Goal: Communication & Community: Ask a question

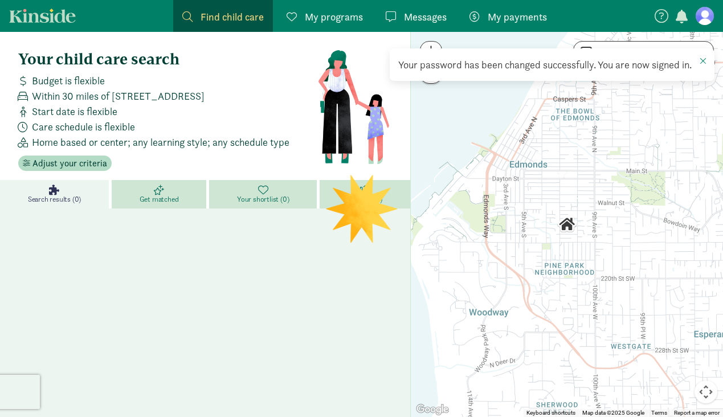
click at [337, 18] on span "My programs" at bounding box center [334, 16] width 58 height 15
click at [336, 18] on span "My programs" at bounding box center [334, 16] width 58 height 15
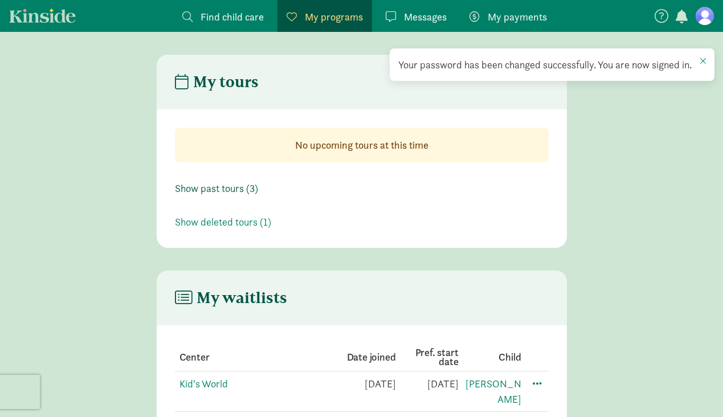
click at [231, 190] on link "Show past tours (3)" at bounding box center [216, 188] width 83 height 13
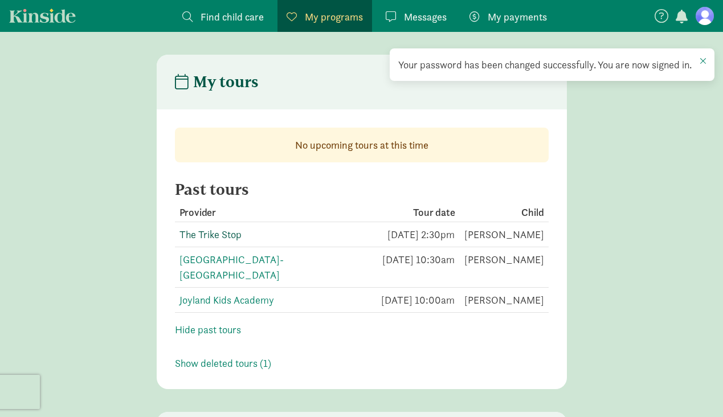
click at [207, 235] on link "The Trike Stop" at bounding box center [210, 234] width 62 height 13
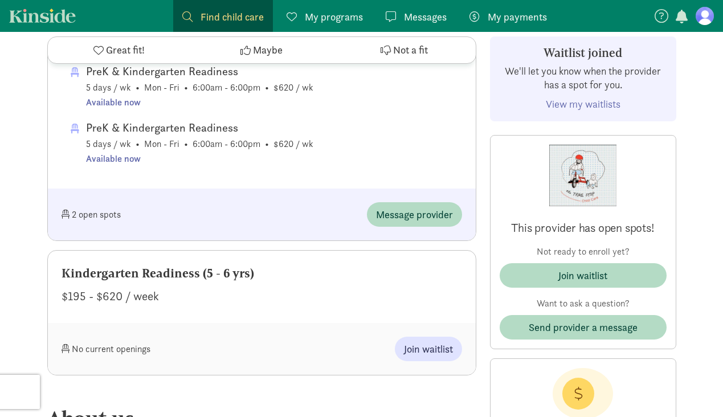
scroll to position [1884, 0]
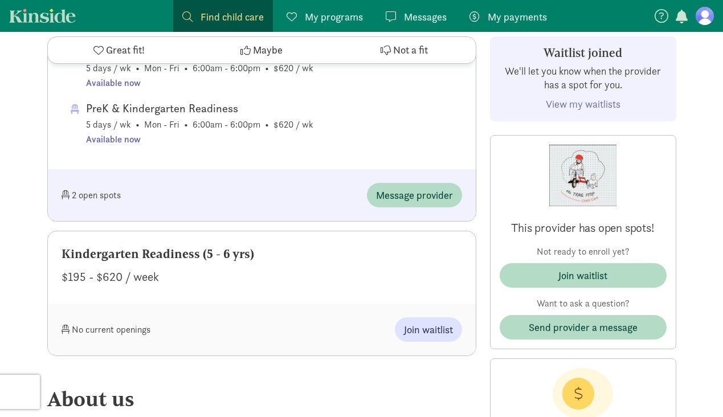
drag, startPoint x: 73, startPoint y: 236, endPoint x: 248, endPoint y: 240, distance: 174.3
click at [248, 245] on div "Kindergarten Readiness (5 - 6 yrs)" at bounding box center [262, 254] width 400 height 18
drag, startPoint x: 276, startPoint y: 262, endPoint x: 272, endPoint y: 269, distance: 7.9
click at [276, 268] on div "$195 - $620 / week" at bounding box center [262, 277] width 400 height 18
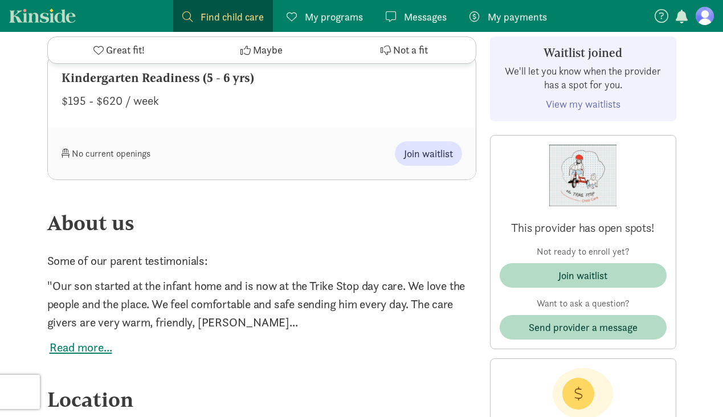
scroll to position [2098, 0]
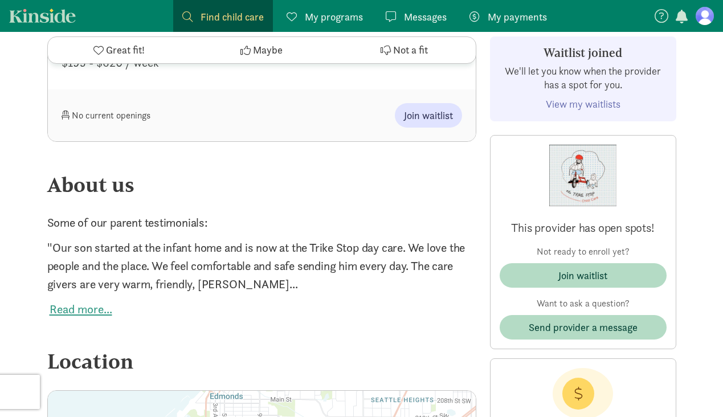
click at [84, 300] on button "Read more..." at bounding box center [81, 309] width 63 height 18
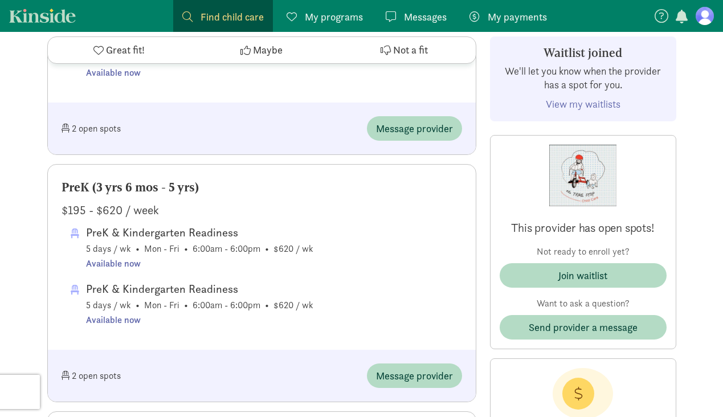
scroll to position [1762, 0]
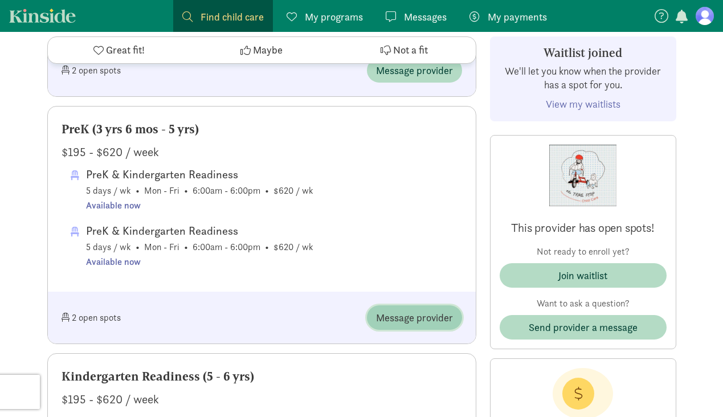
click at [399, 310] on span "Message provider" at bounding box center [414, 317] width 77 height 15
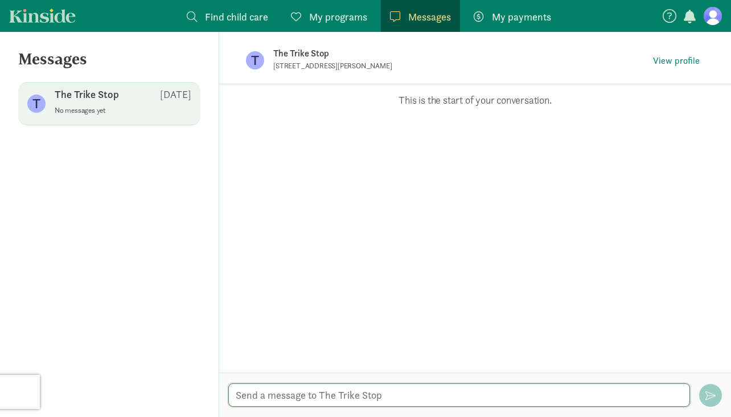
click at [263, 394] on textarea at bounding box center [459, 394] width 462 height 23
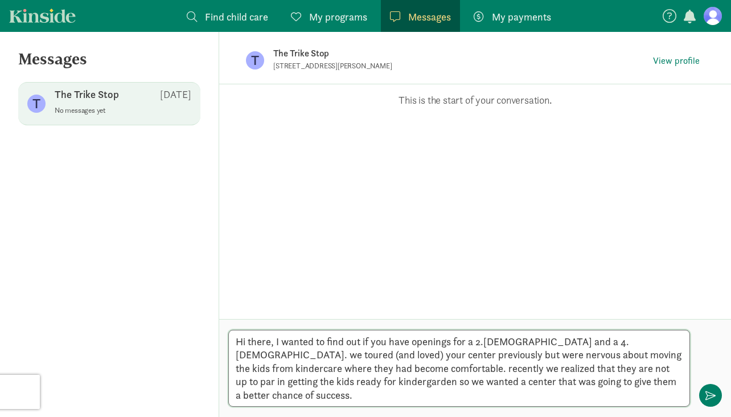
click at [603, 357] on textarea "Hi there, I wanted to find out if you have openings for a 2.[DEMOGRAPHIC_DATA] …" at bounding box center [459, 368] width 462 height 77
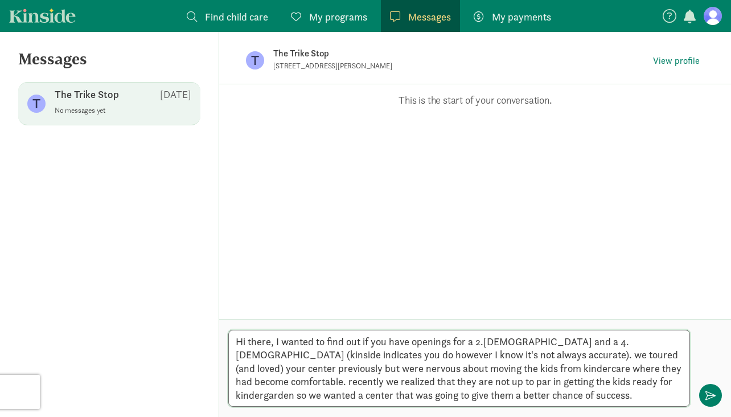
click at [503, 366] on textarea "Hi there, I wanted to find out if you have openings for a 2.[DEMOGRAPHIC_DATA] …" at bounding box center [459, 368] width 462 height 77
click at [610, 368] on textarea "Hi there, I wanted to find out if you have openings for a 2.[DEMOGRAPHIC_DATA] …" at bounding box center [459, 368] width 462 height 77
click at [534, 395] on textarea "Hi there, I wanted to find out if you have openings for a 2.[DEMOGRAPHIC_DATA] …" at bounding box center [459, 368] width 462 height 77
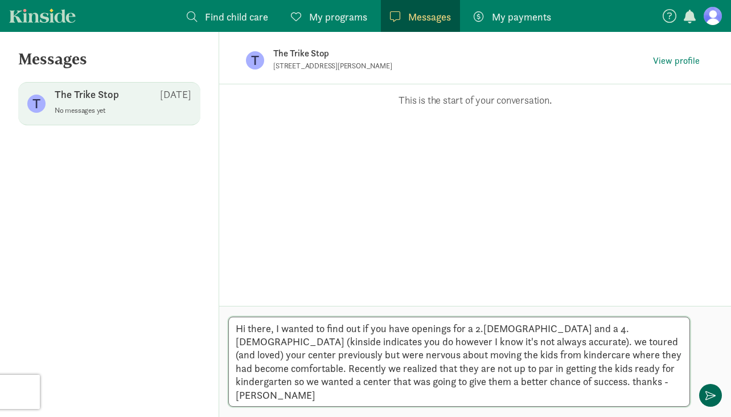
type textarea "Hi there, I wanted to find out if you have openings for a 2.[DEMOGRAPHIC_DATA] …"
click at [710, 396] on span "button" at bounding box center [711, 395] width 10 height 10
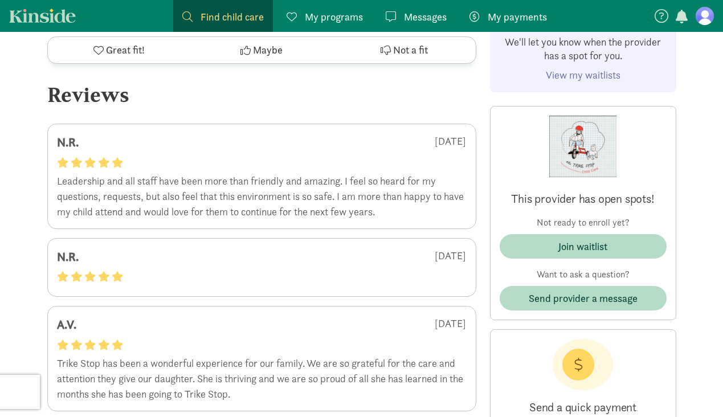
scroll to position [2869, 0]
